Goal: Task Accomplishment & Management: Use online tool/utility

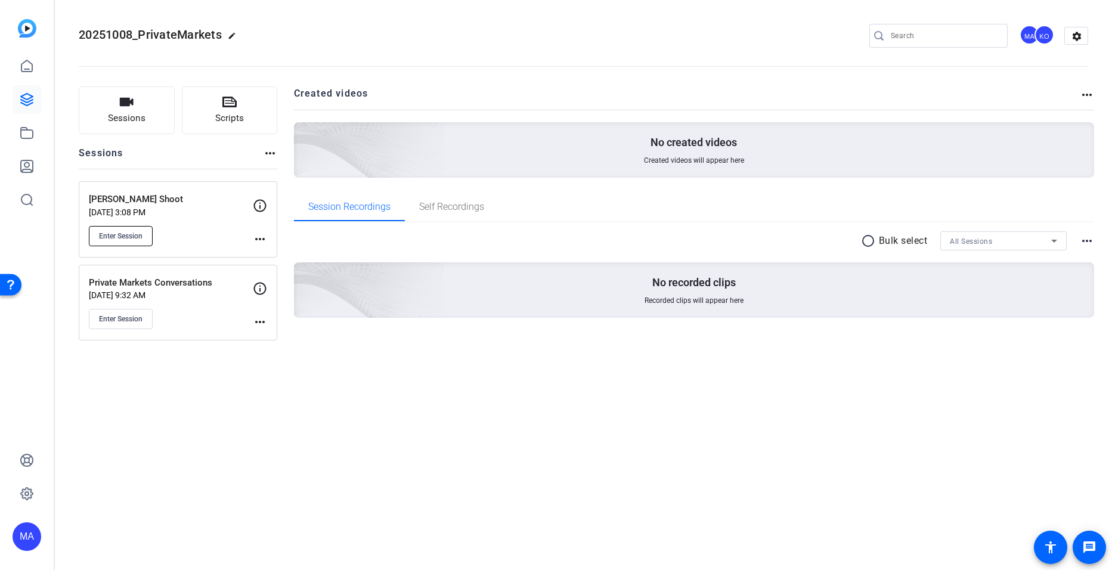
click at [140, 231] on span "Enter Session" at bounding box center [121, 236] width 44 height 10
click at [265, 240] on mat-icon "more_horiz" at bounding box center [260, 239] width 14 height 14
click at [271, 262] on span "Edit Session" at bounding box center [289, 256] width 54 height 14
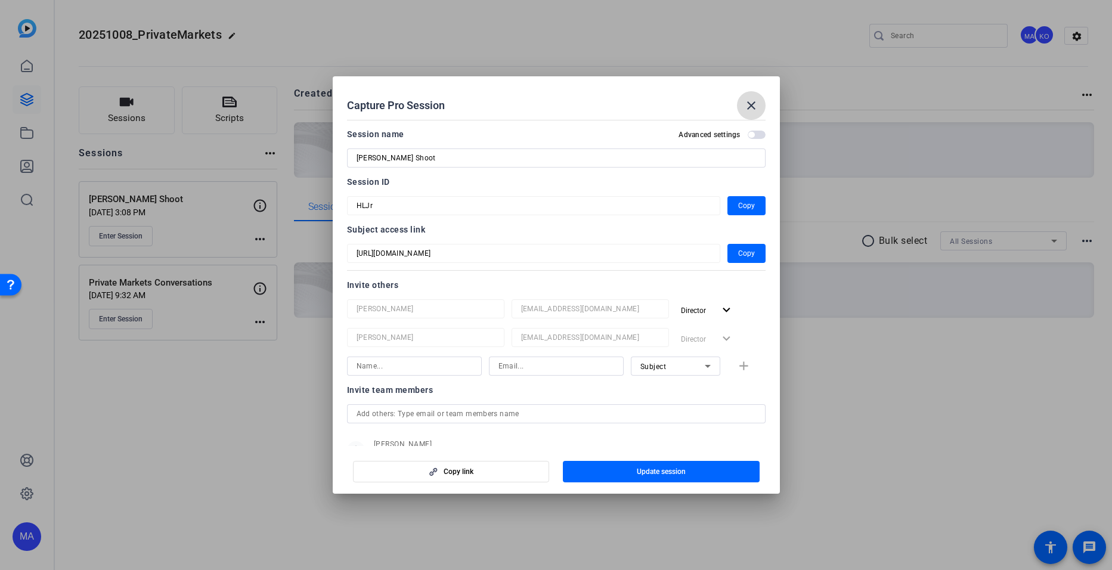
click at [749, 102] on mat-icon "close" at bounding box center [751, 105] width 14 height 14
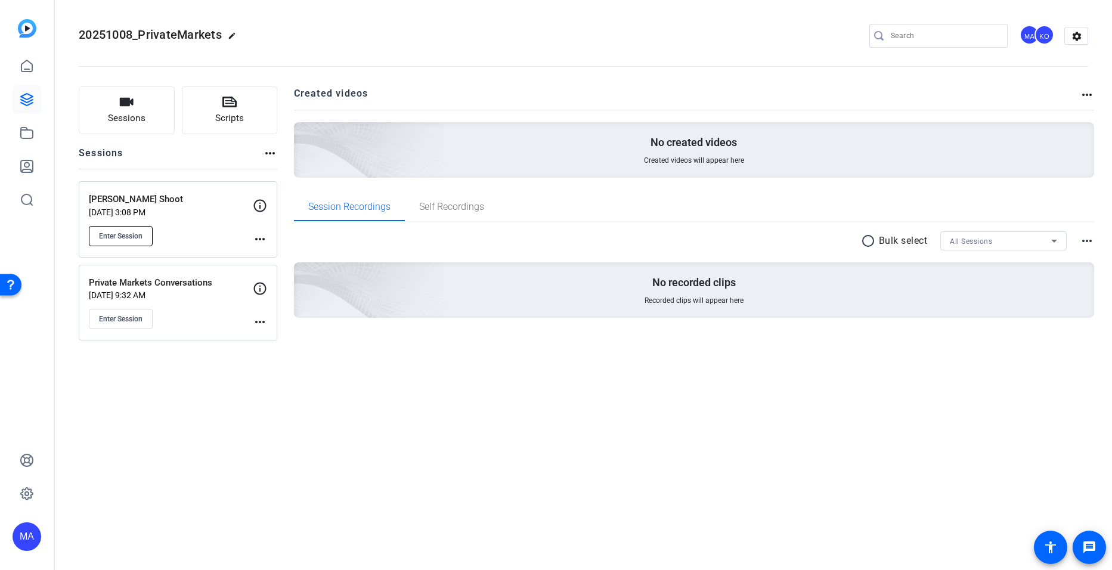
click at [136, 233] on span "Enter Session" at bounding box center [121, 236] width 44 height 10
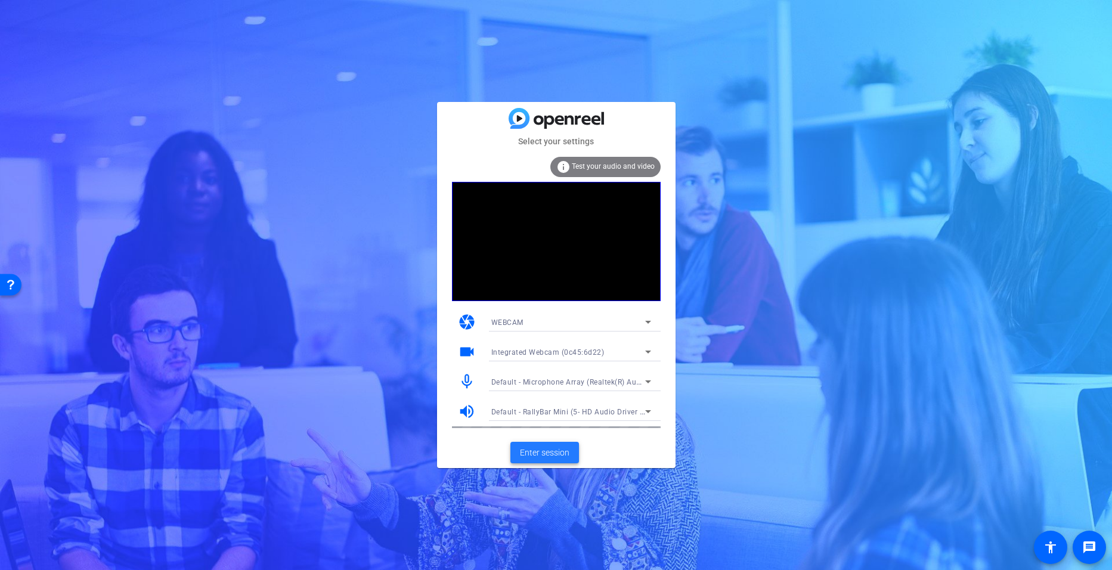
click at [533, 450] on span "Enter session" at bounding box center [545, 453] width 50 height 13
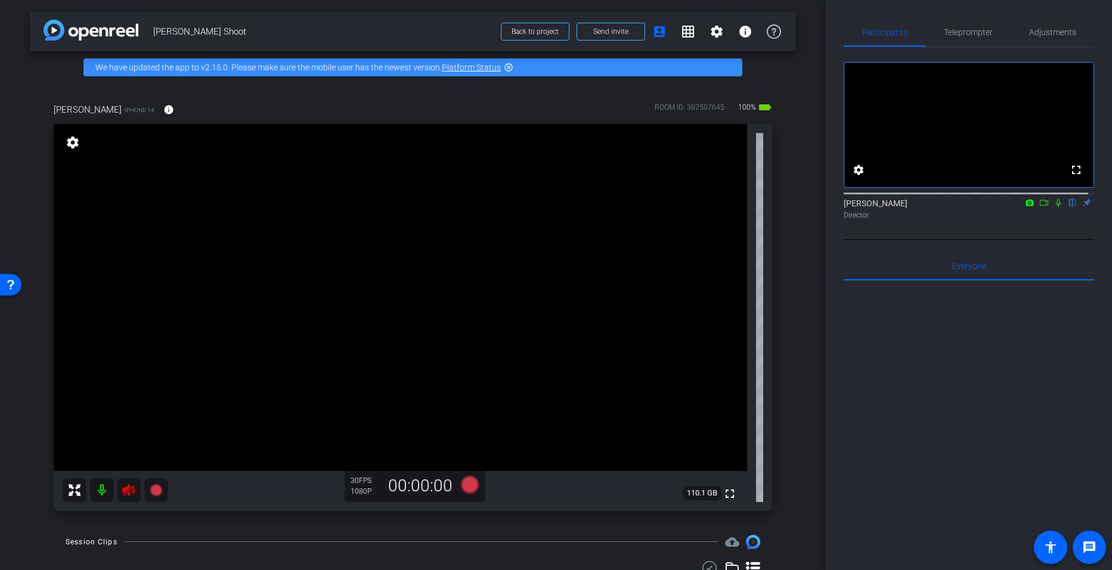
click at [120, 489] on mat-icon at bounding box center [129, 490] width 24 height 24
click at [118, 490] on mat-icon at bounding box center [129, 490] width 24 height 24
click at [105, 494] on mat-icon at bounding box center [102, 490] width 24 height 24
click at [1034, 38] on span "Adjustments" at bounding box center [1053, 32] width 47 height 29
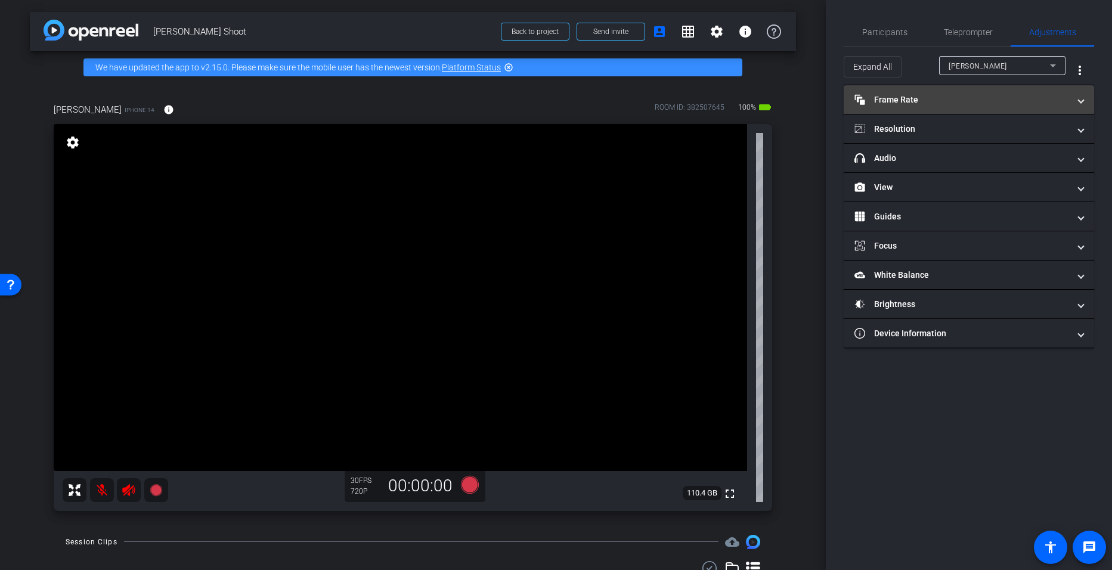
click at [947, 100] on mat-panel-title "Frame Rate Frame Rate" at bounding box center [962, 100] width 215 height 13
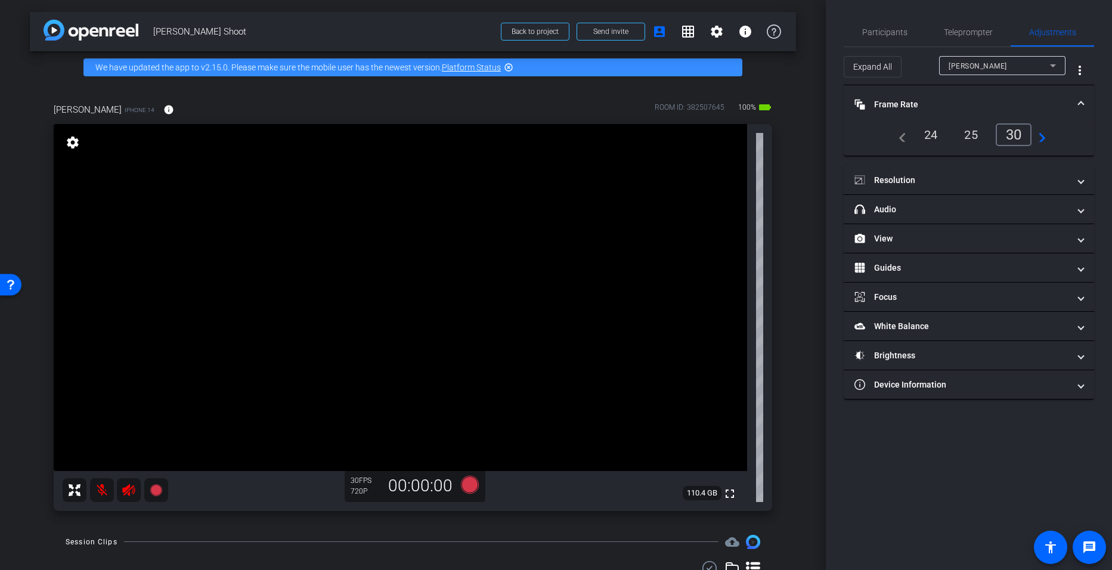
click at [940, 133] on div "24" at bounding box center [932, 135] width 32 height 20
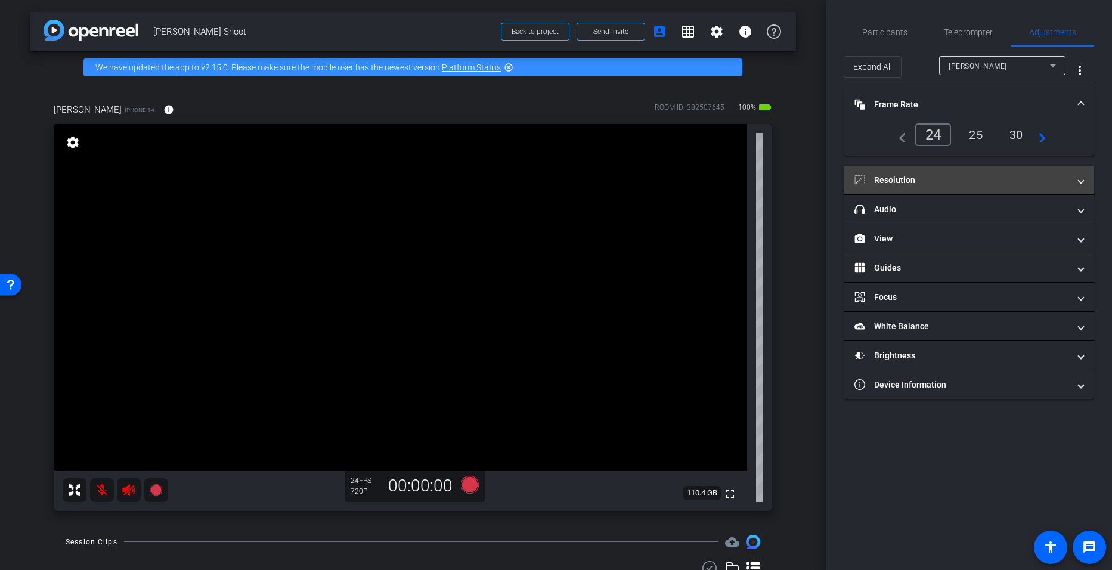
click at [923, 172] on mat-expansion-panel-header "Resolution" at bounding box center [969, 180] width 251 height 29
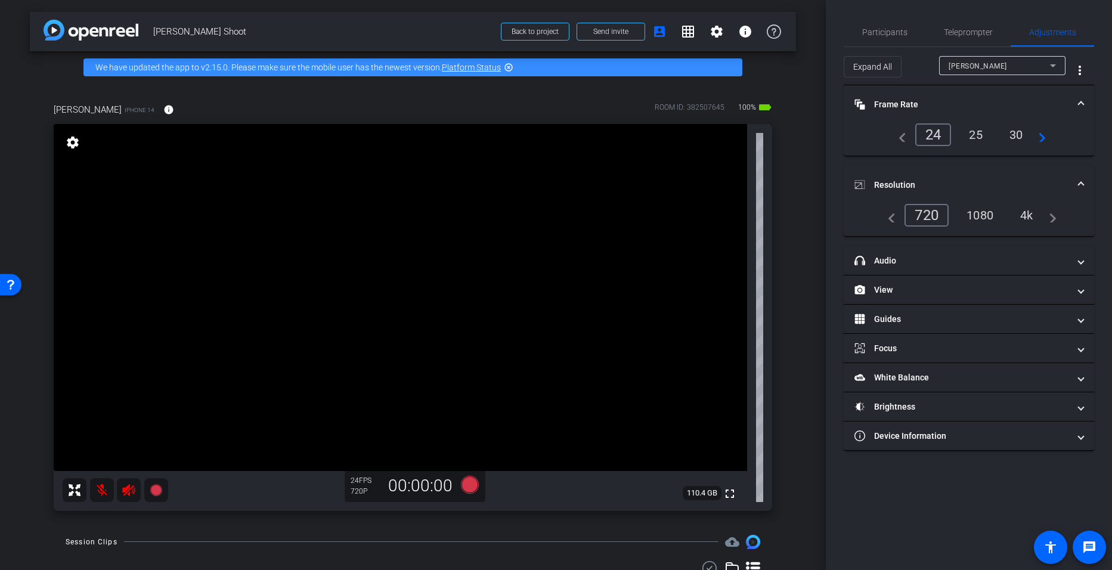
click at [1015, 217] on div "4k" at bounding box center [1027, 215] width 31 height 20
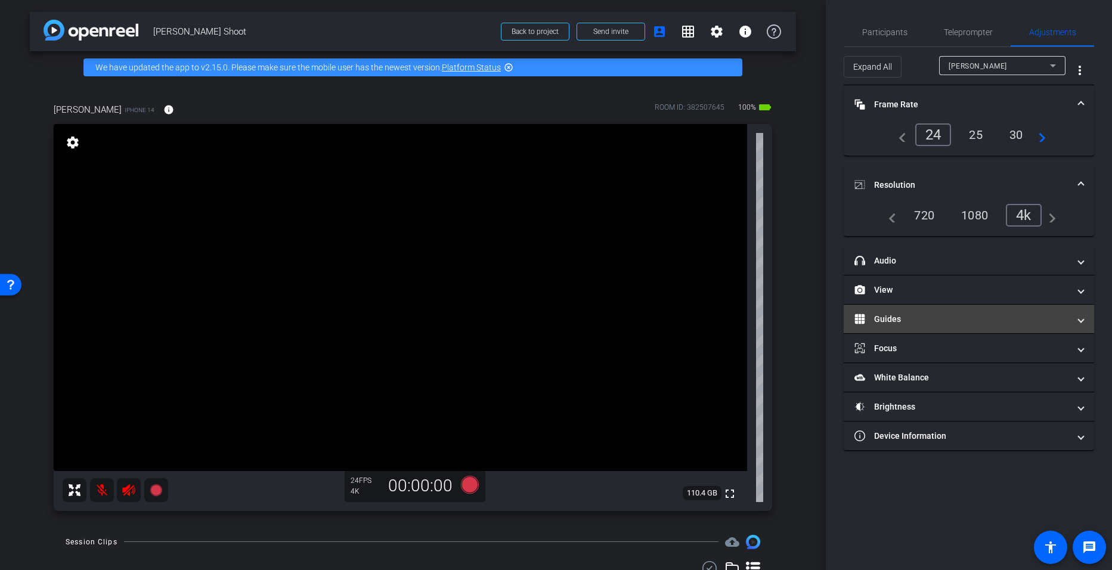
click at [936, 310] on mat-expansion-panel-header "Guides" at bounding box center [969, 319] width 251 height 29
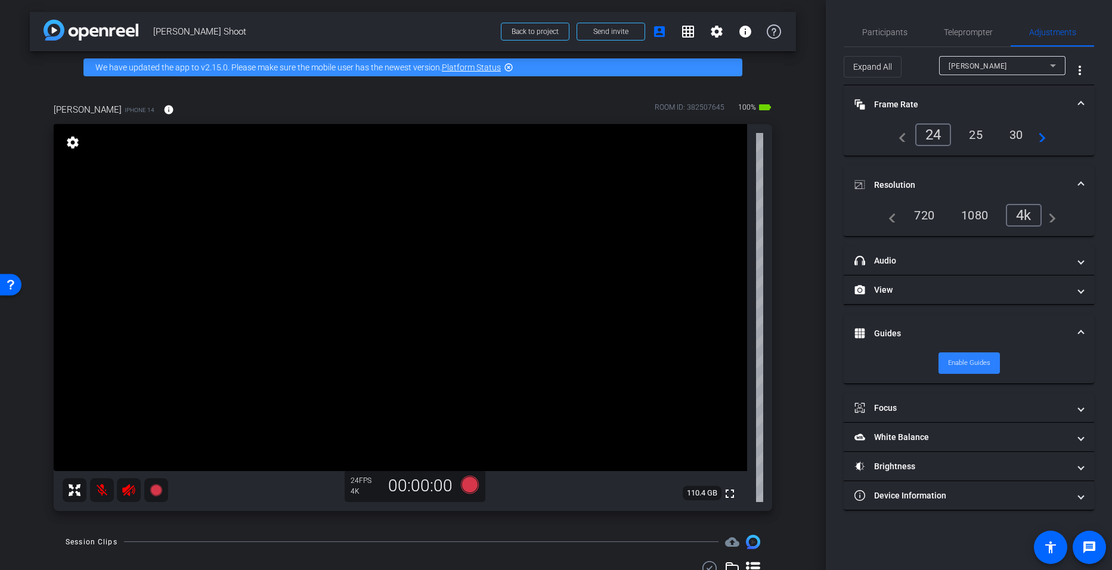
click at [964, 357] on span "Enable Guides" at bounding box center [969, 363] width 42 height 18
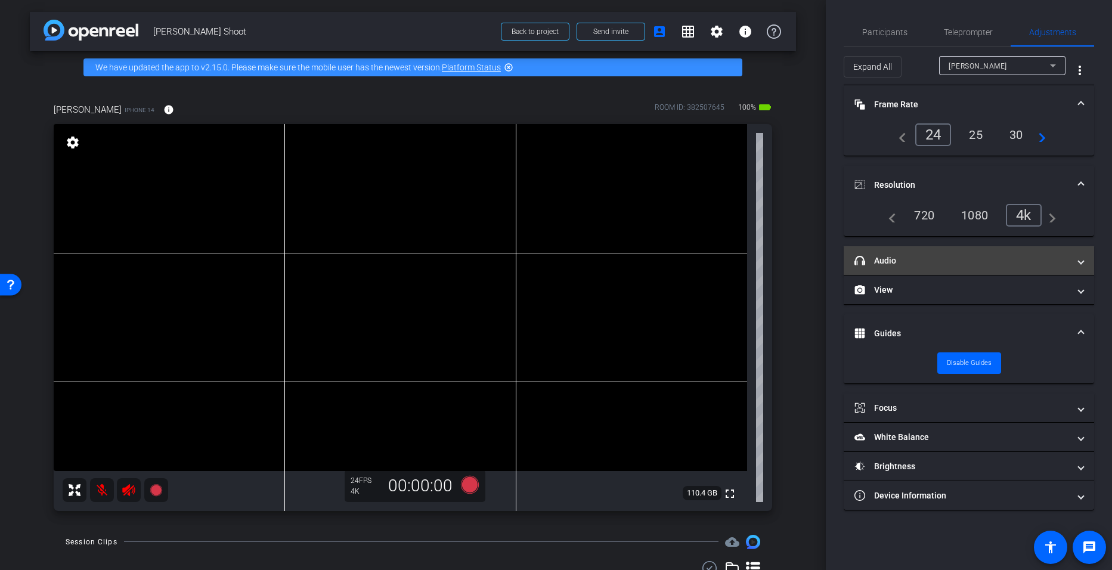
click at [907, 271] on mat-expansion-panel-header "headphone icon Audio" at bounding box center [969, 260] width 251 height 29
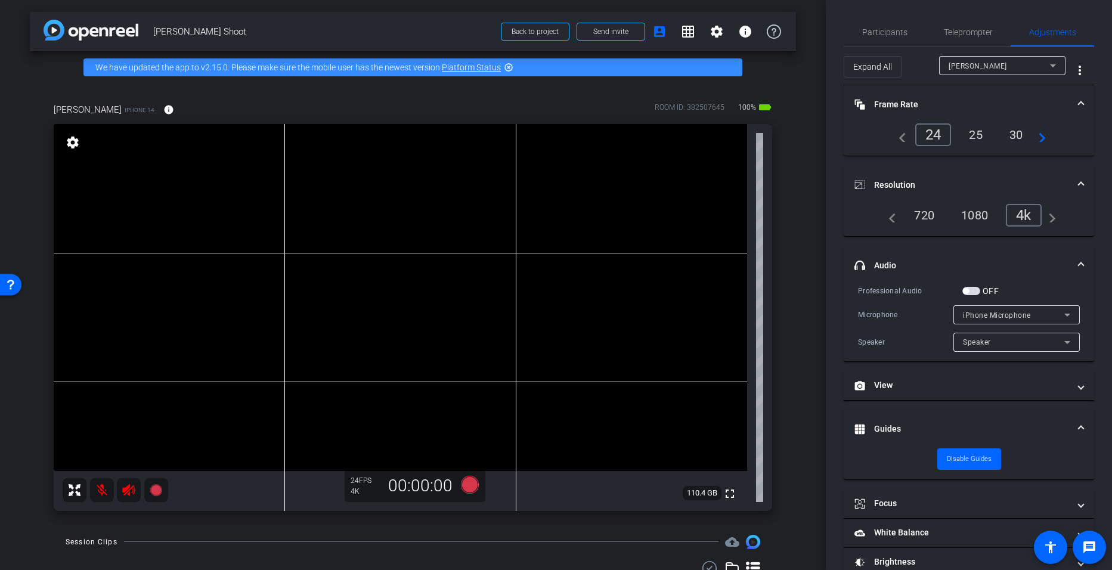
click at [970, 296] on div "OFF" at bounding box center [981, 291] width 36 height 12
click at [967, 290] on span "button" at bounding box center [966, 291] width 6 height 6
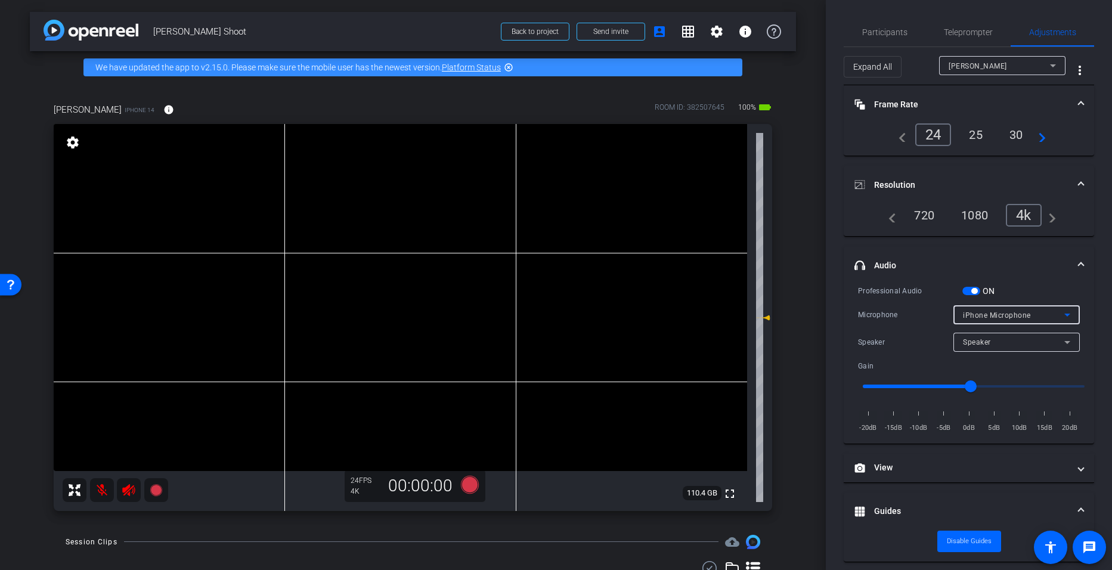
click at [1067, 313] on icon at bounding box center [1068, 315] width 14 height 14
click at [1038, 358] on span "Wireless Microphone RX" at bounding box center [1001, 357] width 88 height 14
click at [129, 490] on icon at bounding box center [128, 490] width 13 height 12
click at [957, 38] on span "Teleprompter" at bounding box center [968, 32] width 49 height 29
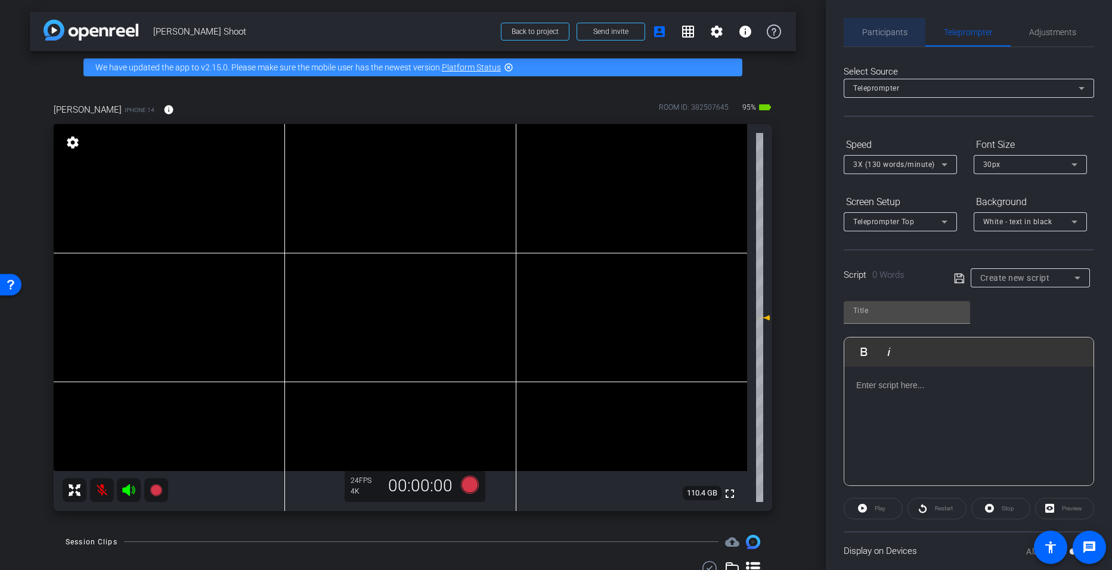
click at [885, 33] on span "Participants" at bounding box center [885, 32] width 45 height 8
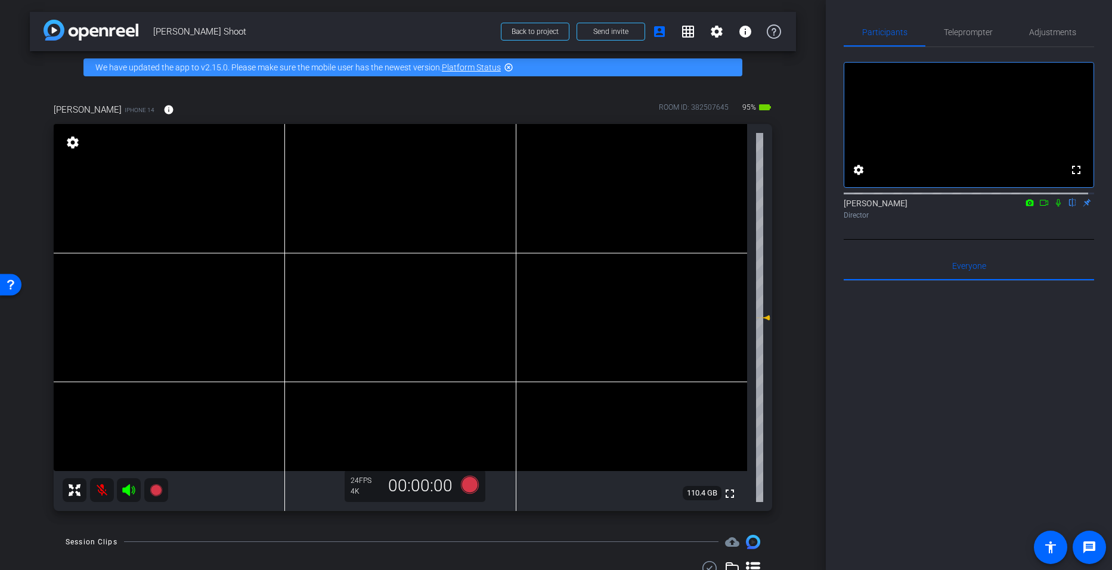
click at [1054, 207] on icon at bounding box center [1059, 203] width 10 height 8
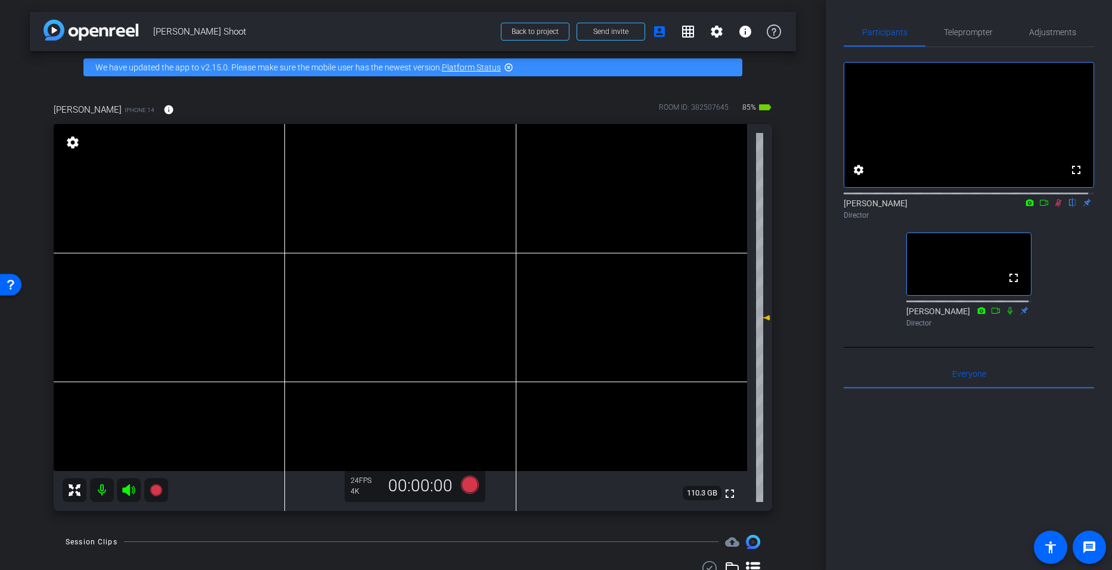
click at [1055, 207] on icon at bounding box center [1059, 203] width 10 height 8
click at [1041, 207] on icon at bounding box center [1045, 203] width 10 height 8
click at [1055, 206] on icon at bounding box center [1058, 202] width 7 height 7
click at [957, 30] on span "Teleprompter" at bounding box center [968, 32] width 49 height 8
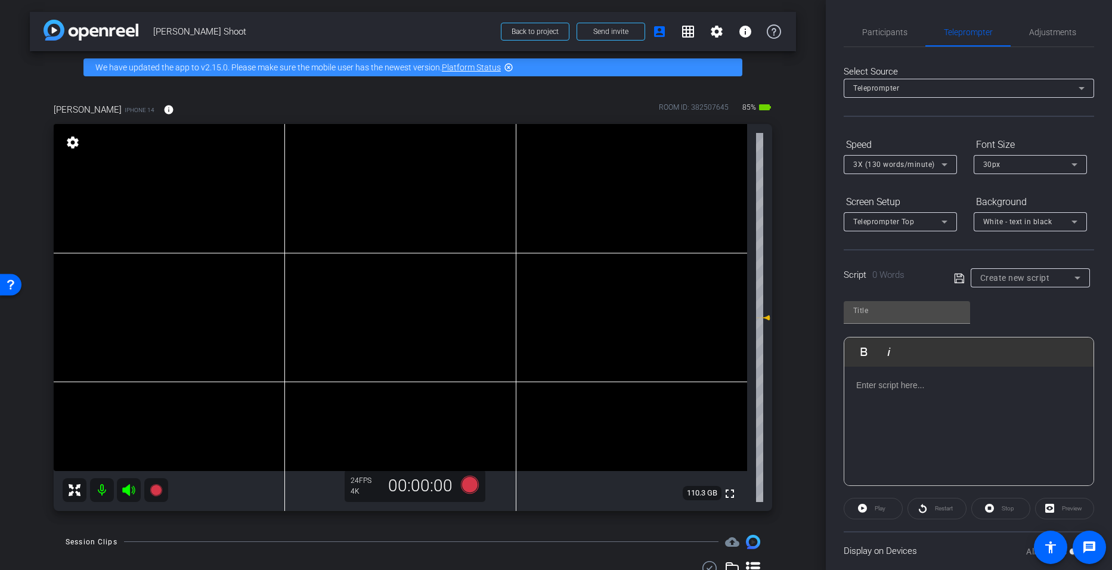
click at [869, 389] on p at bounding box center [969, 385] width 225 height 13
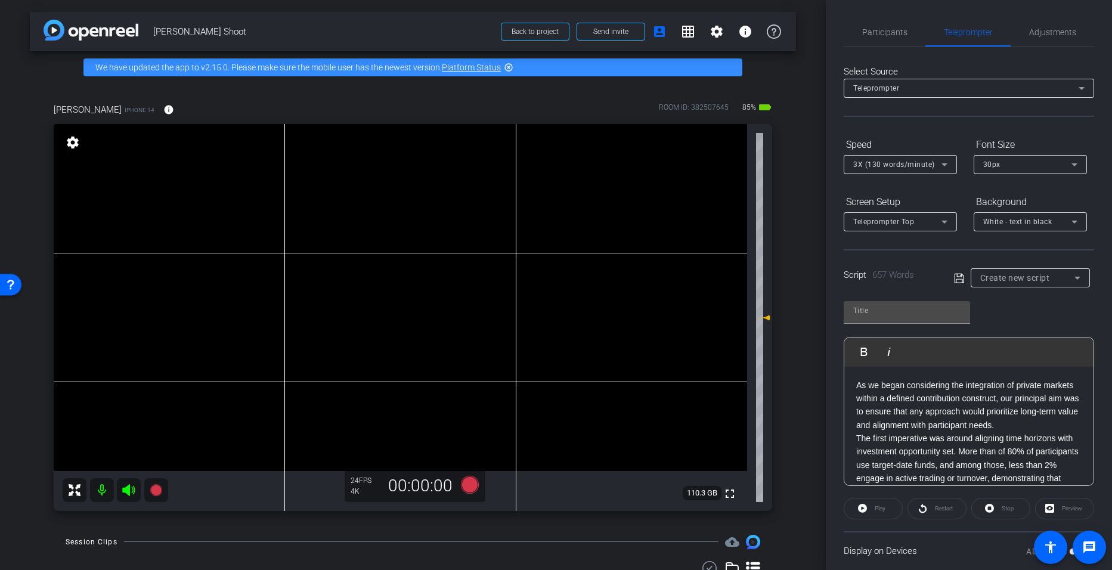
scroll to position [1041, 0]
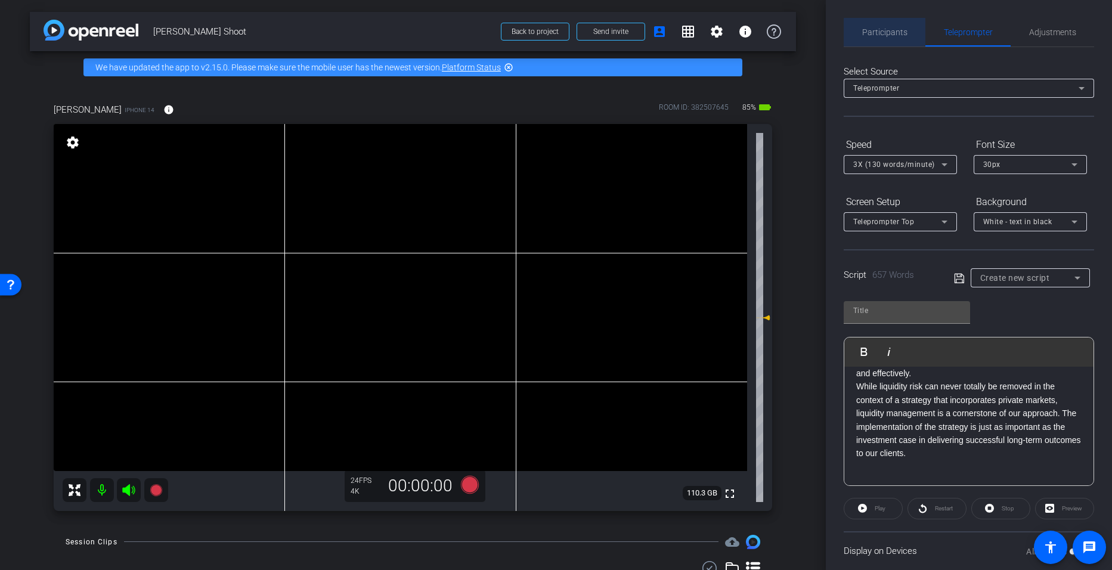
click at [893, 36] on span "Participants" at bounding box center [885, 32] width 45 height 8
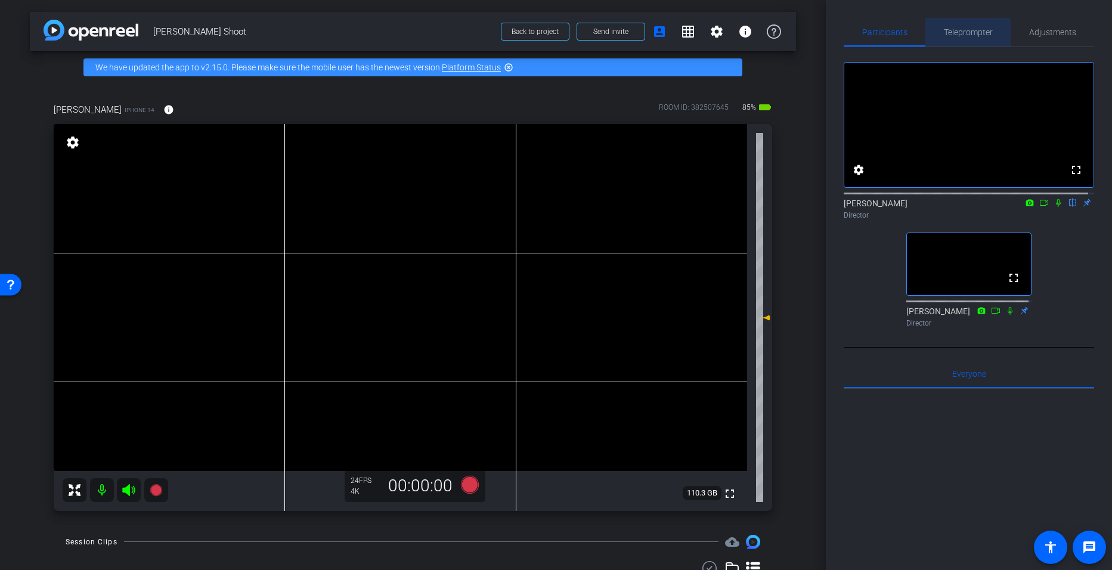
click at [965, 35] on span "Teleprompter" at bounding box center [968, 32] width 49 height 8
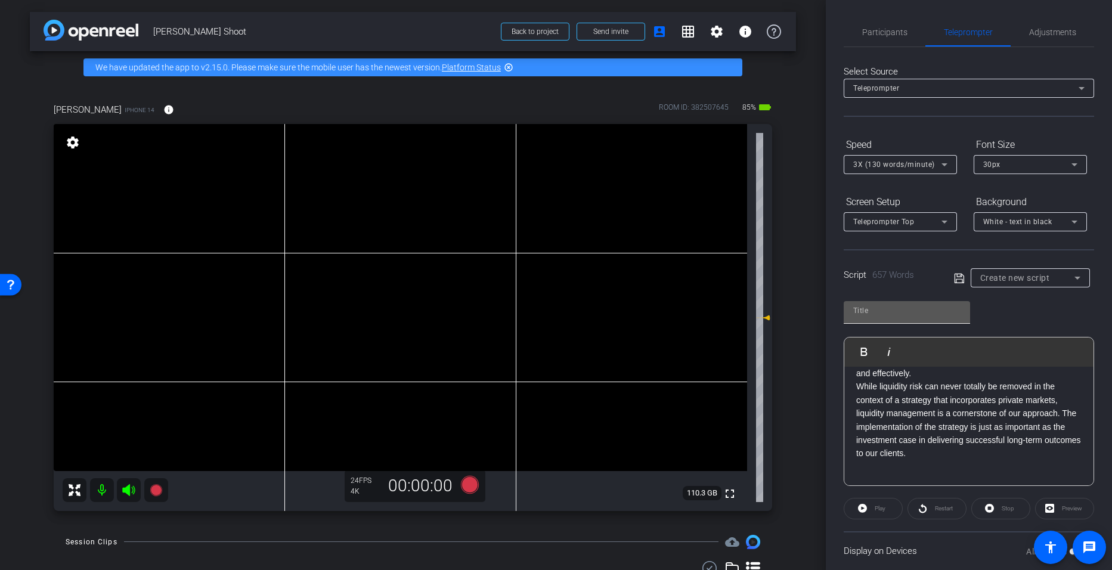
click at [881, 314] on input "text" at bounding box center [907, 311] width 107 height 14
type input "D"
type input "d"
type input "[PERSON_NAME] SCRIPT"
click at [954, 277] on icon at bounding box center [959, 278] width 11 height 14
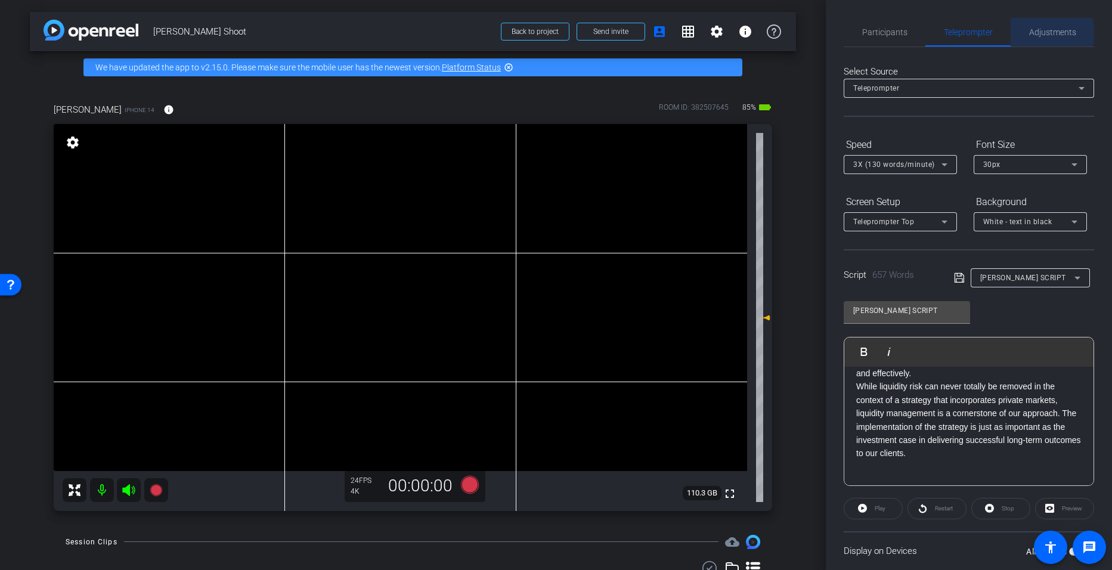
click at [1040, 33] on span "Adjustments" at bounding box center [1053, 32] width 47 height 8
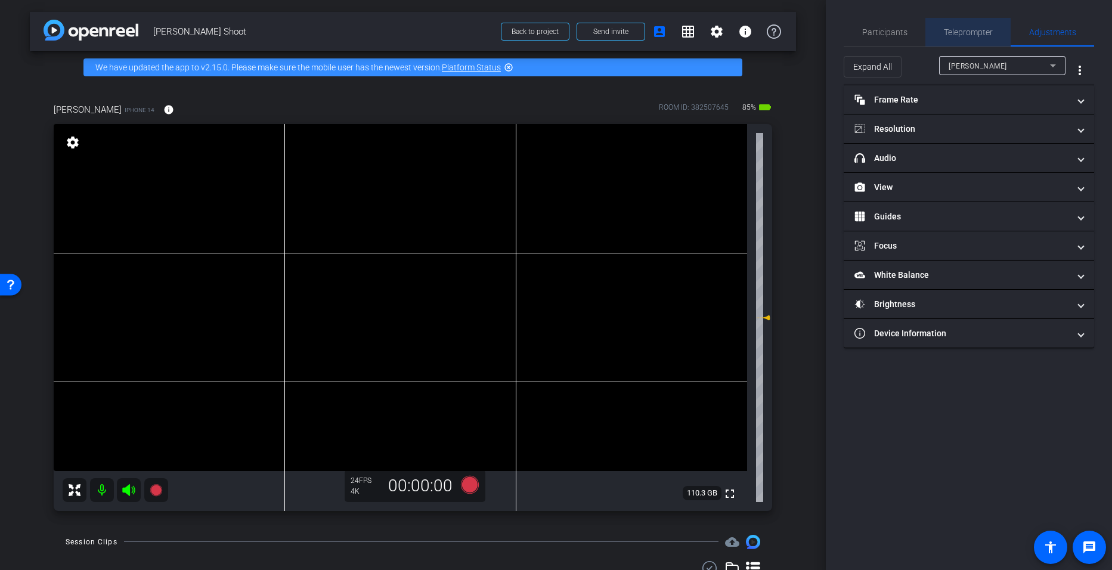
click at [991, 36] on span "Teleprompter" at bounding box center [968, 32] width 49 height 8
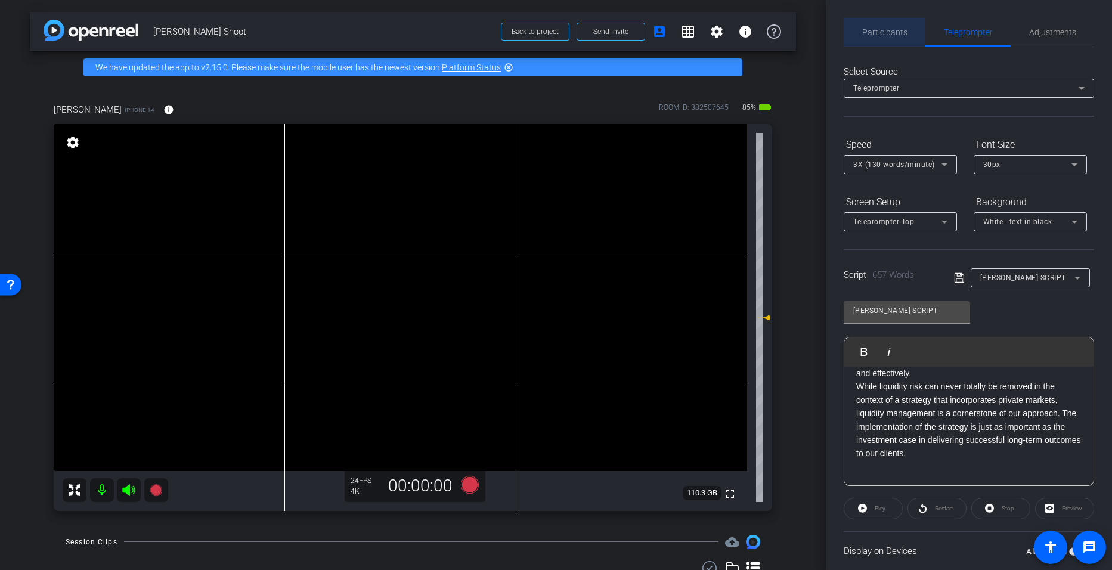
click at [894, 29] on span "Participants" at bounding box center [885, 32] width 45 height 8
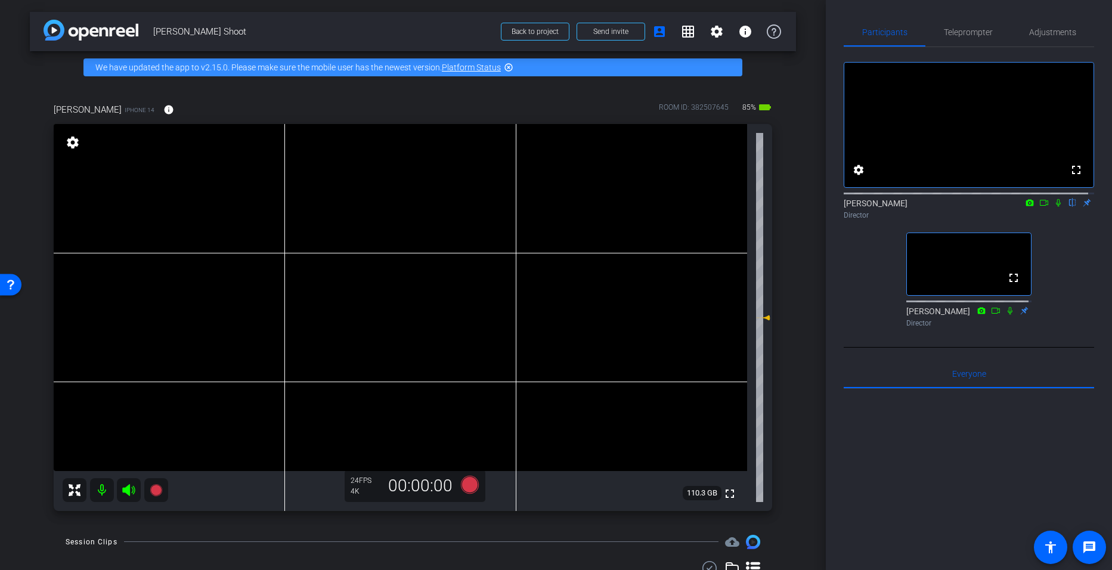
click at [1052, 208] on mat-icon at bounding box center [1059, 202] width 14 height 11
click at [1054, 207] on icon at bounding box center [1059, 203] width 10 height 8
click at [1040, 207] on icon at bounding box center [1045, 203] width 10 height 8
click at [1054, 207] on icon at bounding box center [1059, 203] width 10 height 8
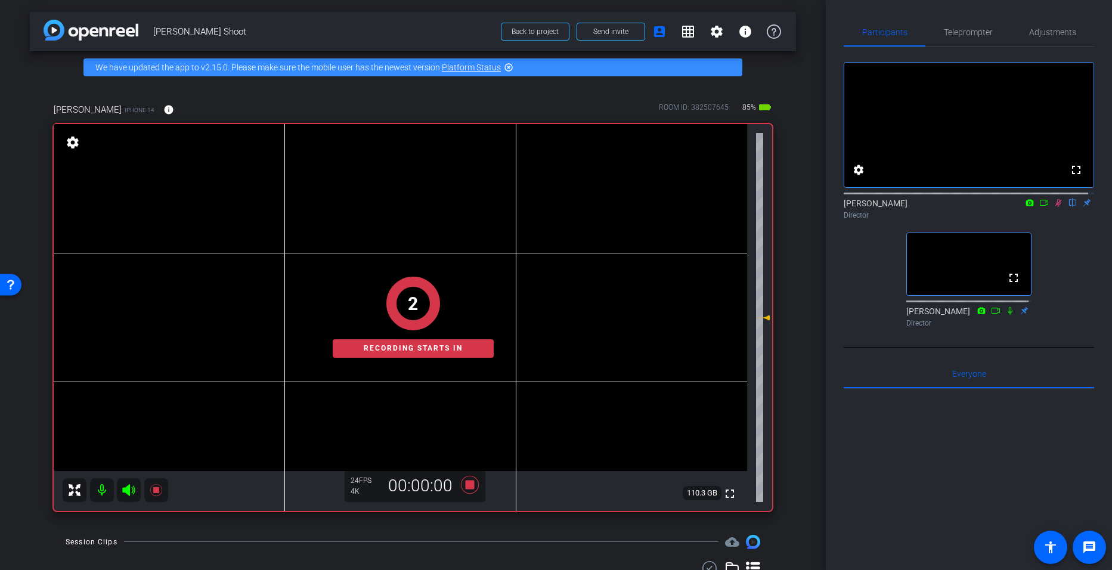
click at [288, 304] on div "2 Recording starts in" at bounding box center [413, 317] width 719 height 387
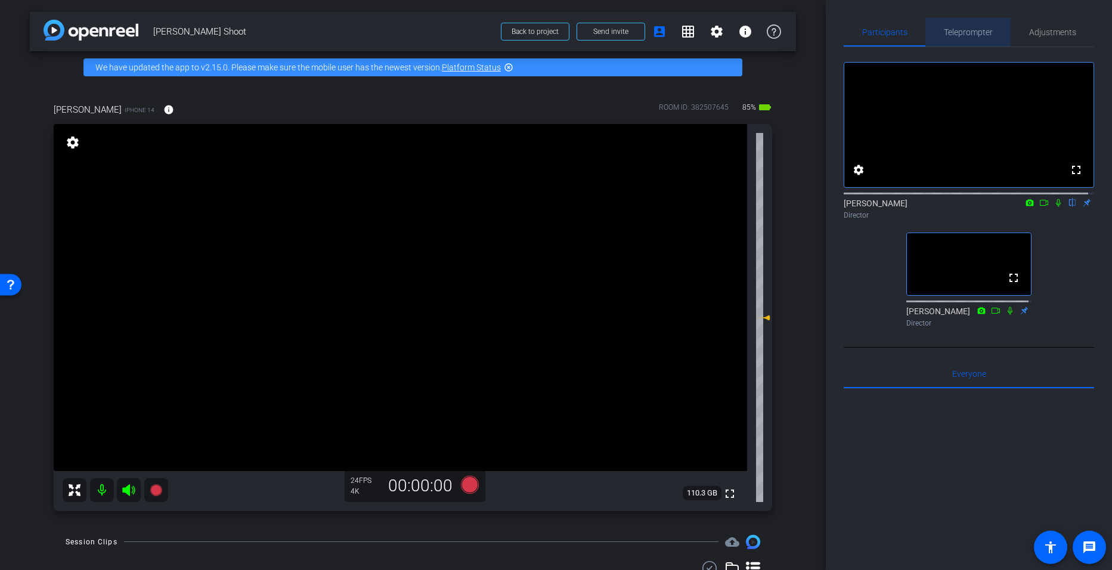
click at [973, 33] on span "Teleprompter" at bounding box center [968, 32] width 49 height 8
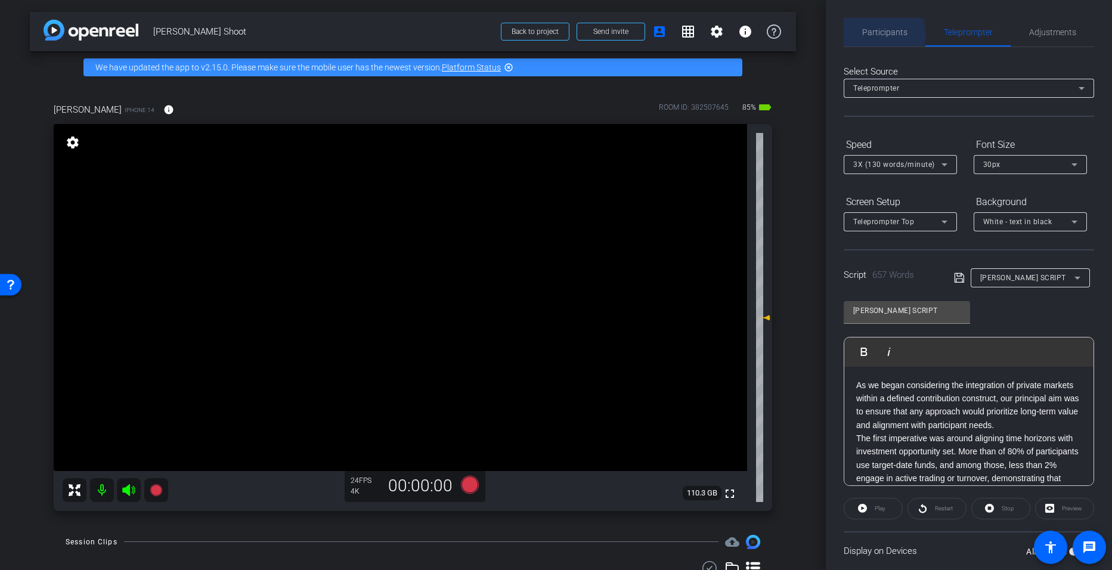
click at [877, 35] on span "Participants" at bounding box center [885, 32] width 45 height 8
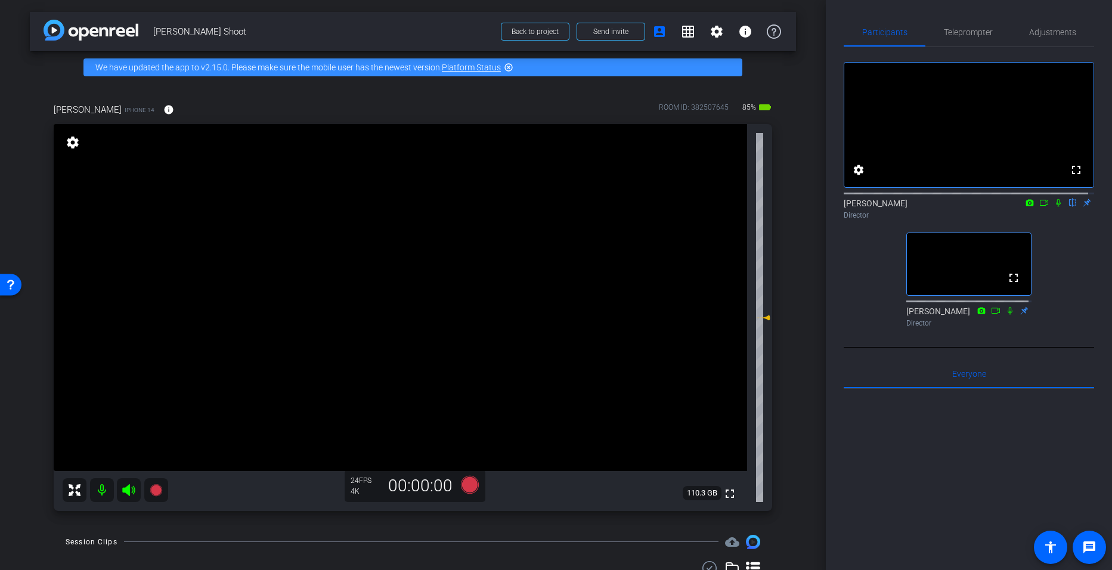
click at [1054, 207] on icon at bounding box center [1059, 203] width 10 height 8
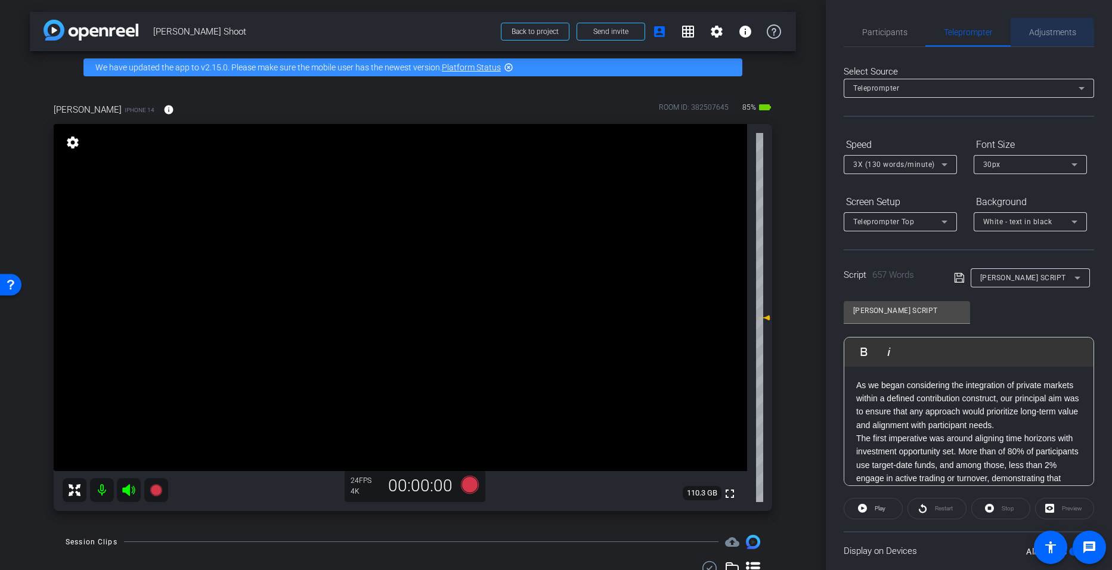
click at [1033, 35] on span "Adjustments" at bounding box center [1053, 32] width 47 height 8
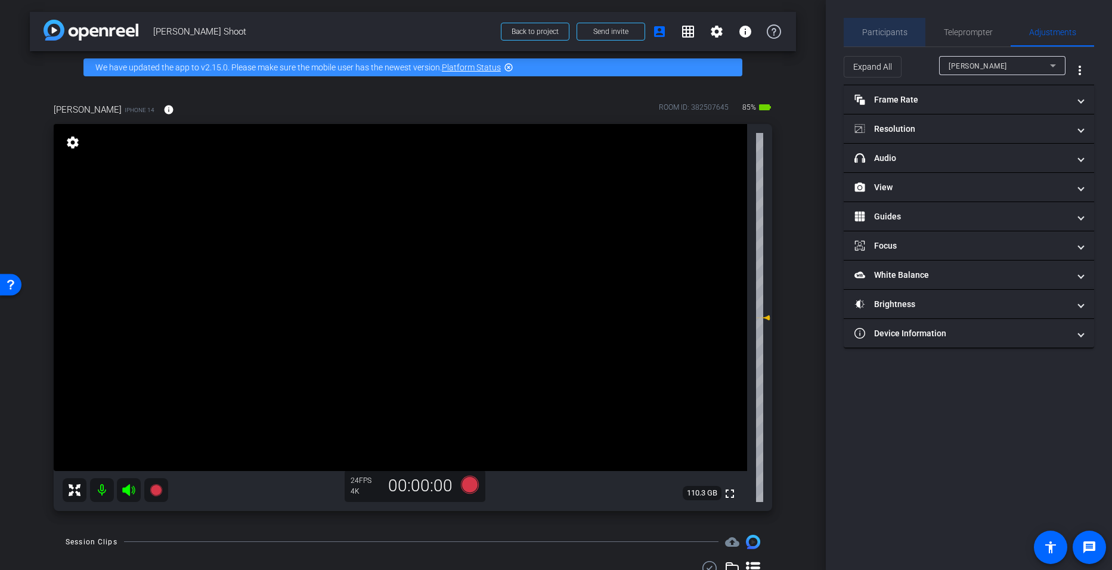
click at [890, 31] on span "Participants" at bounding box center [885, 32] width 45 height 8
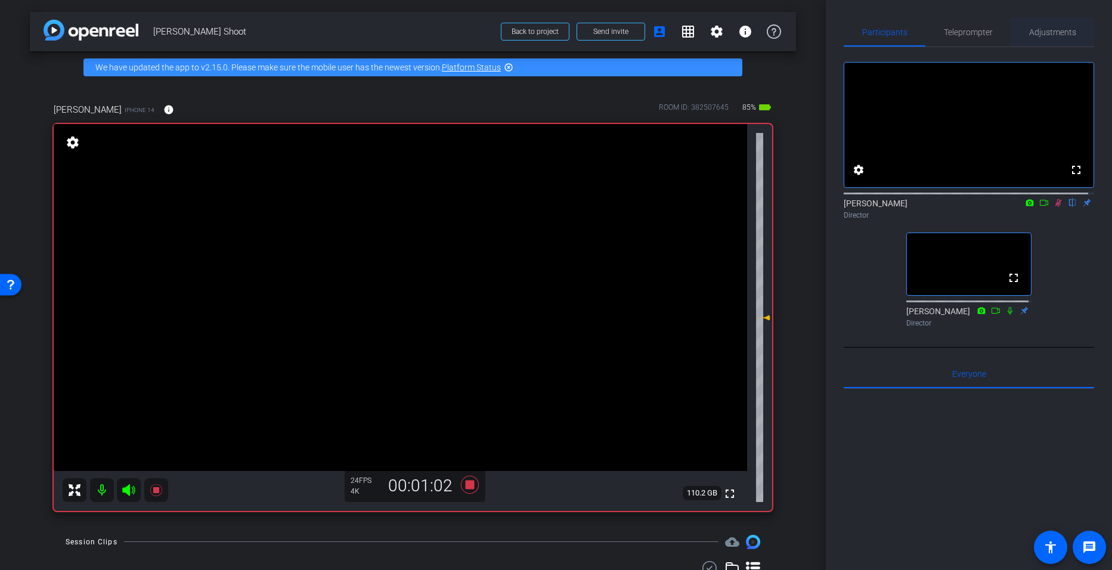
click at [1038, 30] on span "Adjustments" at bounding box center [1053, 32] width 47 height 8
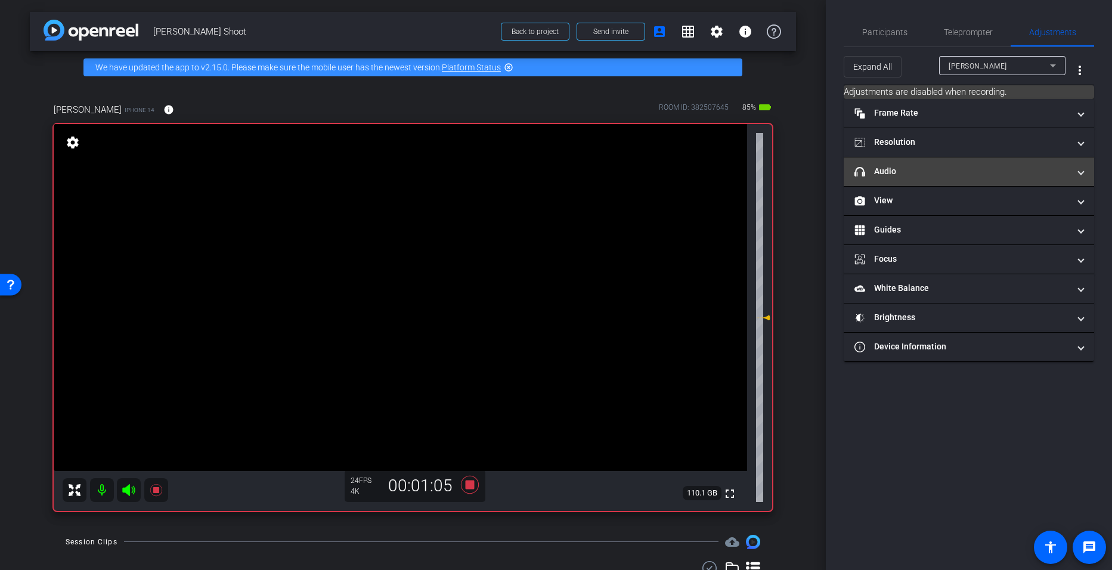
click at [880, 175] on mat-panel-title "headphone icon Audio" at bounding box center [962, 171] width 215 height 13
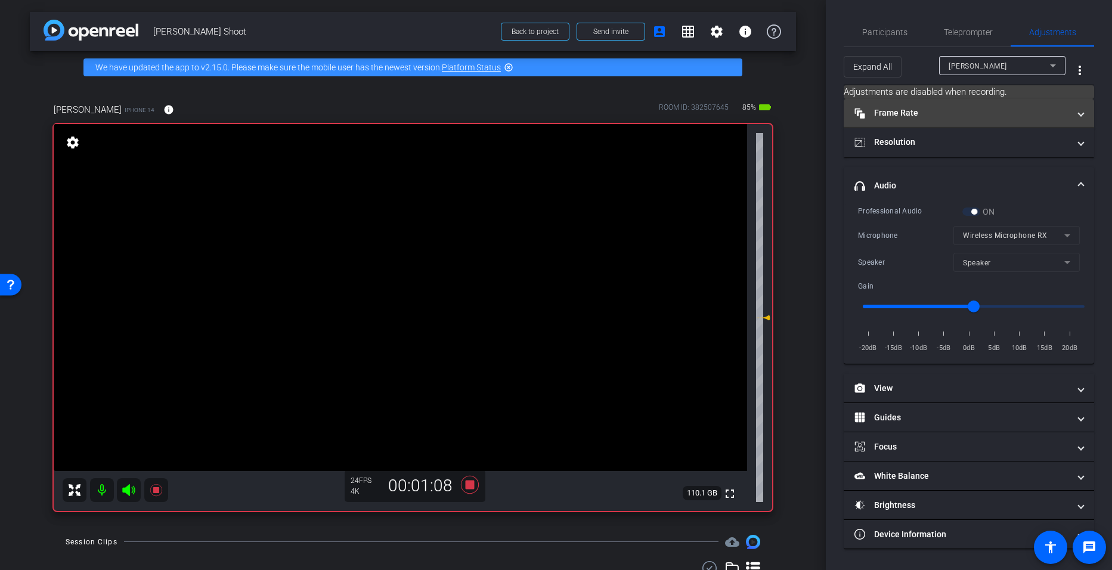
click at [902, 121] on mat-expansion-panel-header "Frame Rate Frame Rate" at bounding box center [969, 113] width 251 height 29
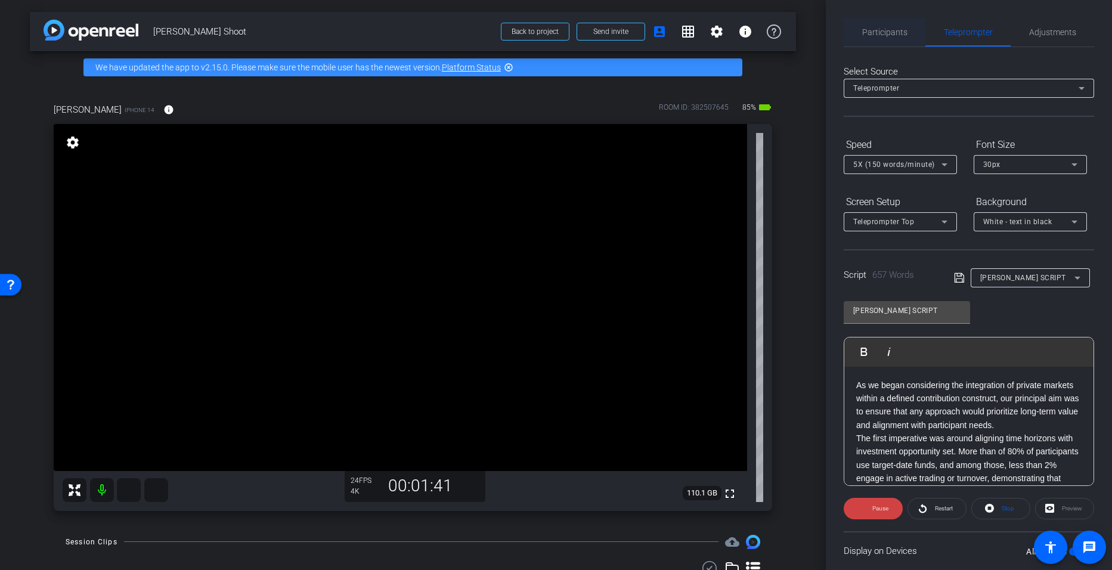
click at [880, 29] on span "Participants" at bounding box center [885, 32] width 45 height 8
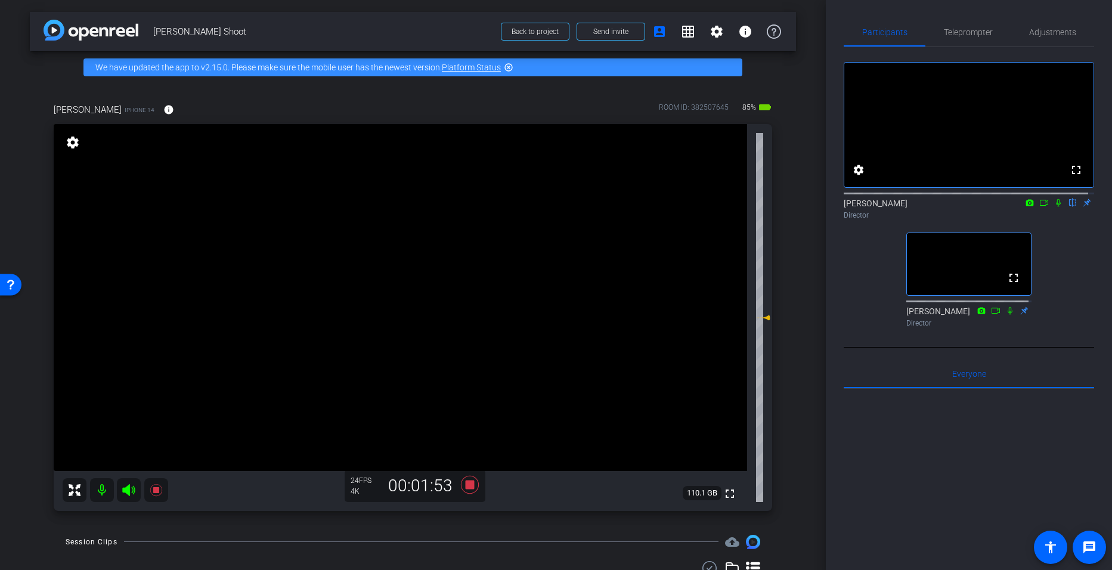
click at [1054, 207] on icon at bounding box center [1059, 203] width 10 height 8
click at [1044, 546] on mat-icon "accessibility" at bounding box center [1051, 547] width 14 height 14
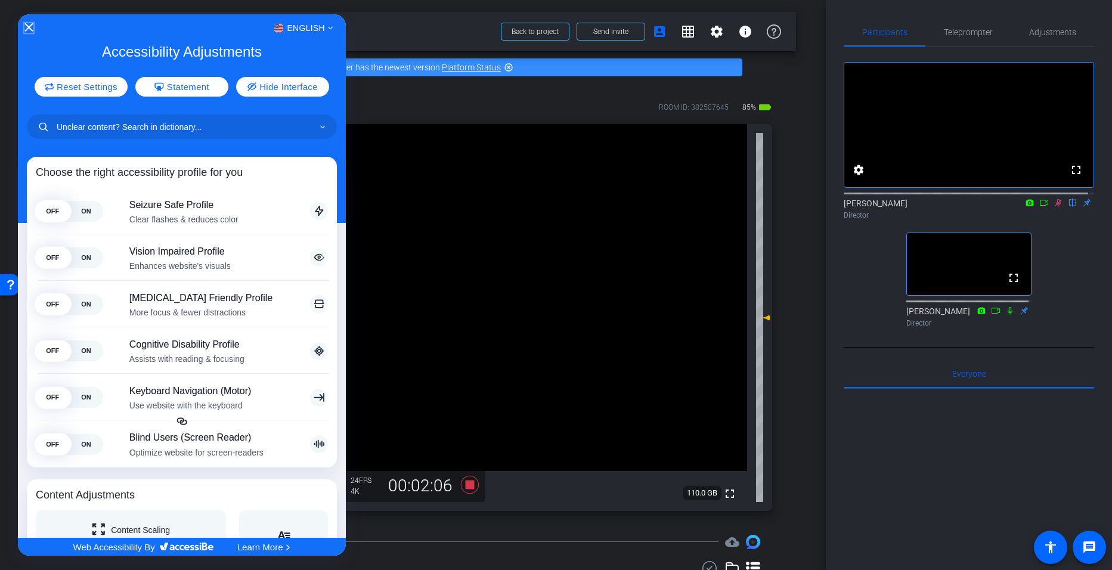
click at [27, 23] on icon "Close Accessibility Interface" at bounding box center [28, 27] width 8 height 8
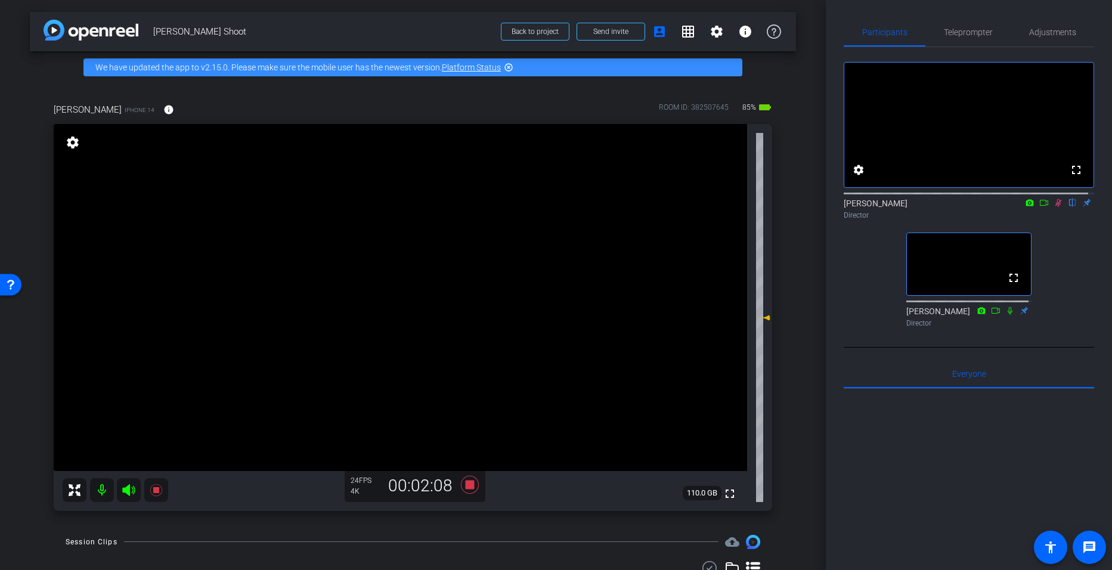
scroll to position [209, 0]
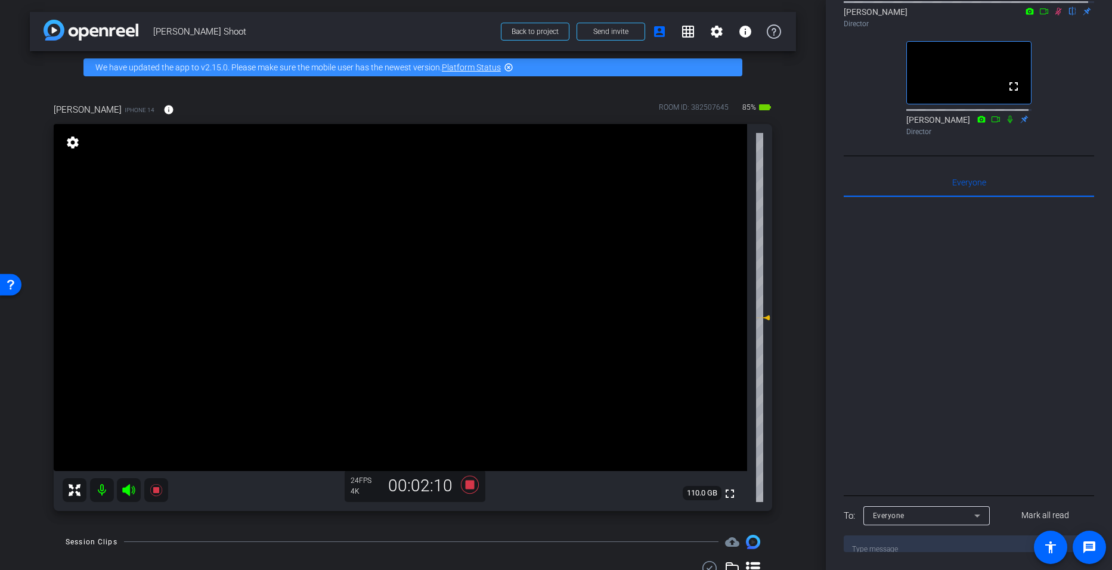
click at [907, 542] on textarea at bounding box center [969, 544] width 251 height 17
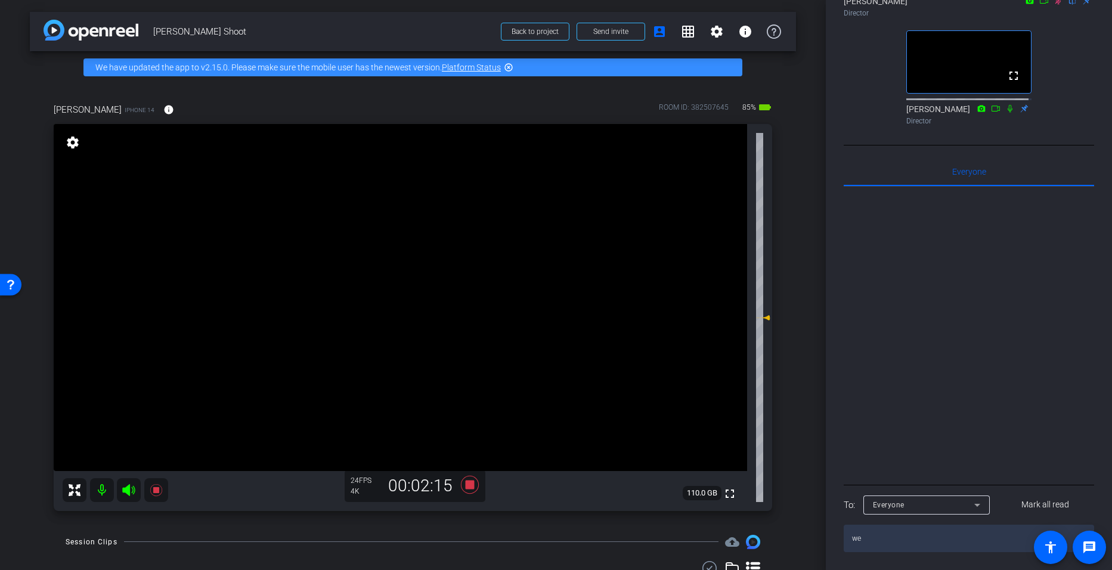
type textarea "w"
type textarea "We can message here so you can stay on the script"
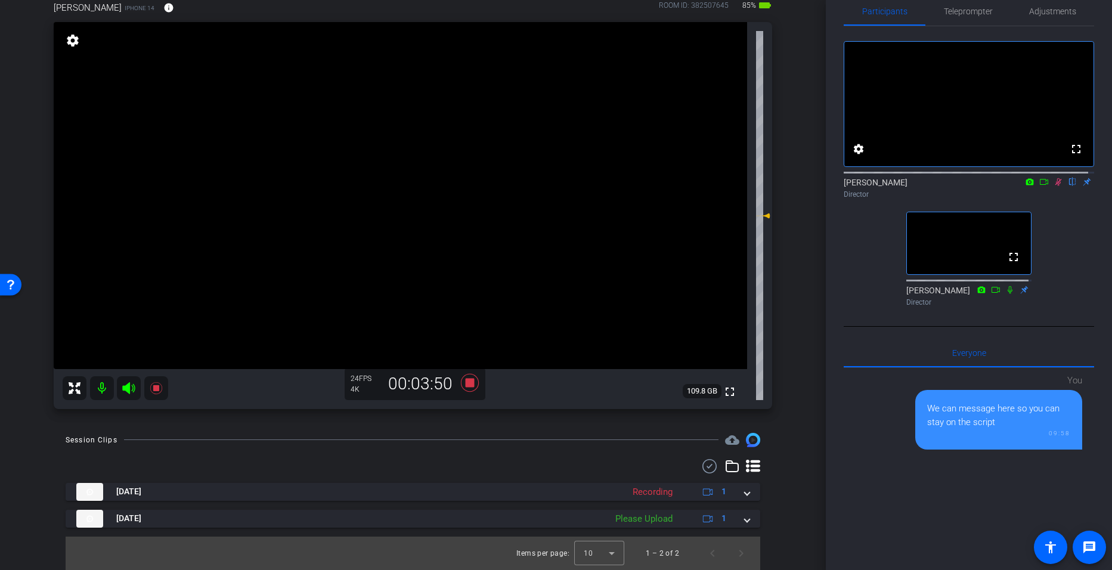
scroll to position [0, 0]
